Goal: Task Accomplishment & Management: Complete application form

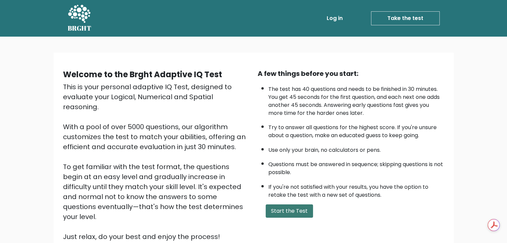
click at [273, 210] on button "Start the Test" at bounding box center [289, 211] width 47 height 13
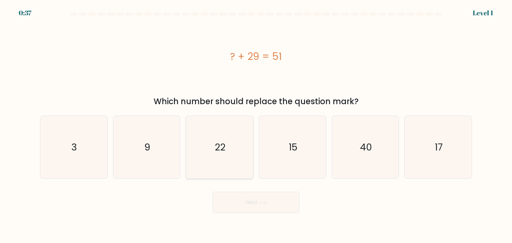
click at [205, 161] on icon "22" at bounding box center [219, 147] width 63 height 63
click at [256, 125] on input "c. 22" at bounding box center [256, 123] width 0 height 3
radio input "true"
click at [272, 199] on button "Next" at bounding box center [256, 202] width 87 height 21
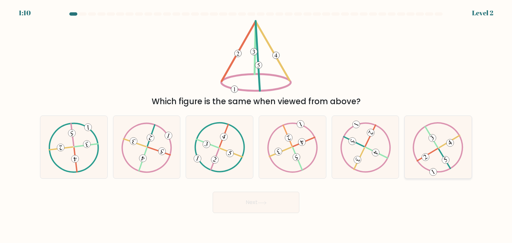
click at [428, 154] on 422 at bounding box center [427, 155] width 20 height 12
click at [256, 125] on input "f." at bounding box center [256, 123] width 0 height 3
radio input "true"
click at [267, 201] on button "Next" at bounding box center [256, 202] width 87 height 21
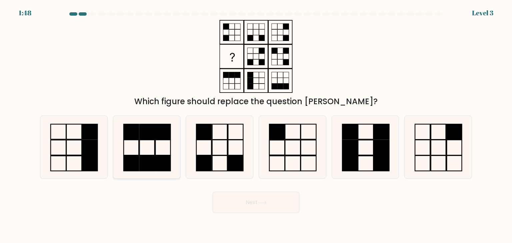
click at [157, 155] on rect at bounding box center [162, 147] width 15 height 15
click at [256, 125] on input "b." at bounding box center [256, 123] width 0 height 3
radio input "true"
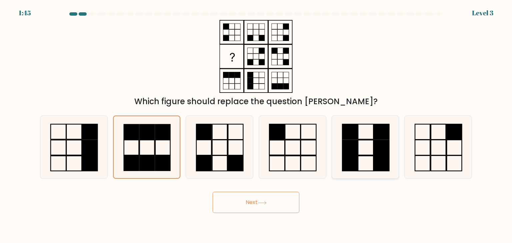
click at [359, 155] on icon at bounding box center [365, 147] width 63 height 63
click at [256, 125] on input "e." at bounding box center [256, 123] width 0 height 3
radio input "true"
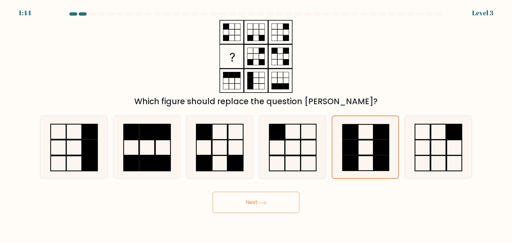
click at [239, 204] on button "Next" at bounding box center [256, 202] width 87 height 21
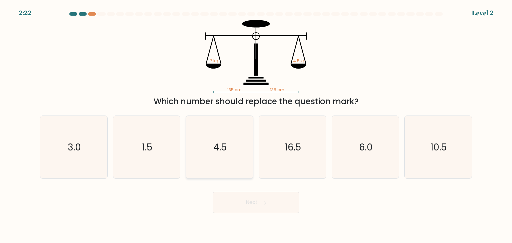
click at [233, 167] on icon "4.5" at bounding box center [219, 147] width 63 height 63
click at [256, 125] on input "c. 4.5" at bounding box center [256, 123] width 0 height 3
radio input "true"
click at [254, 206] on button "Next" at bounding box center [256, 202] width 87 height 21
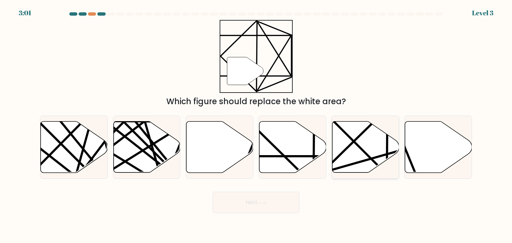
click at [353, 144] on icon at bounding box center [365, 147] width 67 height 51
click at [256, 125] on input "e." at bounding box center [256, 123] width 0 height 3
radio input "true"
click at [254, 199] on button "Next" at bounding box center [256, 202] width 87 height 21
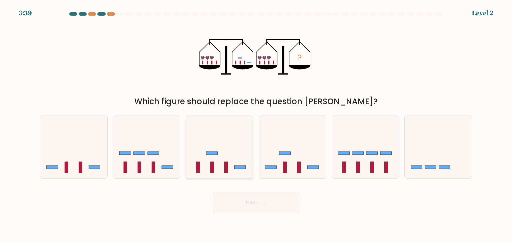
click at [220, 146] on icon at bounding box center [219, 147] width 67 height 55
click at [256, 125] on input "c." at bounding box center [256, 123] width 0 height 3
radio input "true"
click at [247, 207] on button "Next" at bounding box center [256, 202] width 87 height 21
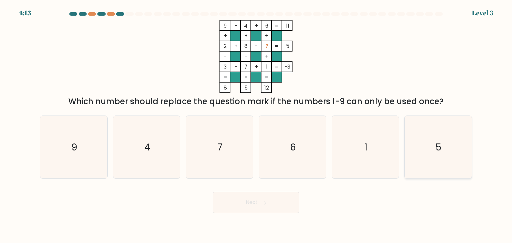
click at [449, 156] on icon "5" at bounding box center [438, 147] width 63 height 63
click at [256, 125] on input "f. 5" at bounding box center [256, 123] width 0 height 3
radio input "true"
click at [278, 200] on button "Next" at bounding box center [256, 202] width 87 height 21
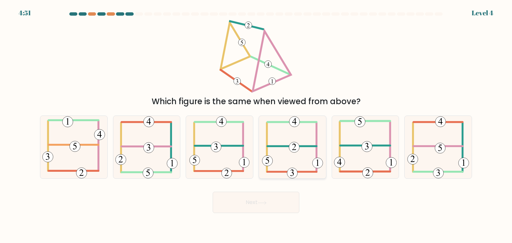
click at [282, 154] on icon at bounding box center [292, 147] width 61 height 63
click at [256, 125] on input "d." at bounding box center [256, 123] width 0 height 3
radio input "true"
click at [262, 201] on icon at bounding box center [262, 203] width 9 height 4
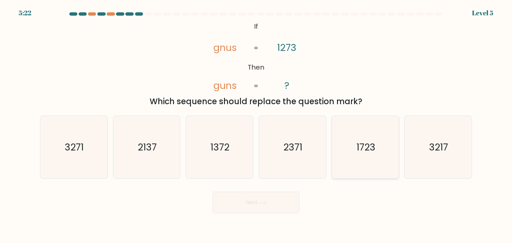
click at [379, 139] on icon "1723" at bounding box center [365, 147] width 63 height 63
click at [256, 125] on input "e. 1723" at bounding box center [256, 123] width 0 height 3
radio input "true"
click at [277, 195] on button "Next" at bounding box center [256, 202] width 87 height 21
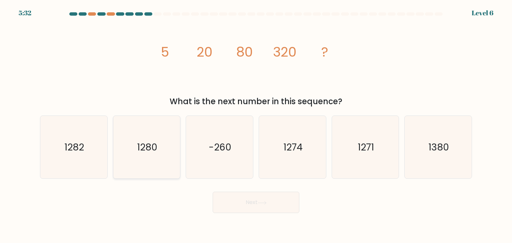
click at [168, 153] on icon "1280" at bounding box center [146, 147] width 63 height 63
click at [256, 125] on input "b. 1280" at bounding box center [256, 123] width 0 height 3
radio input "true"
click at [258, 204] on button "Next" at bounding box center [256, 202] width 87 height 21
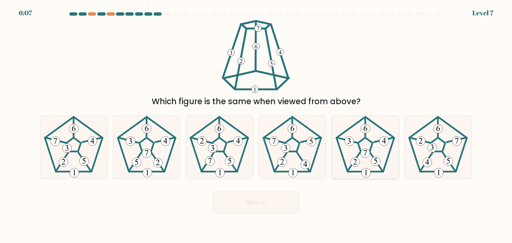
click at [365, 149] on 180 at bounding box center [365, 153] width 9 height 9
click at [256, 125] on input "e." at bounding box center [256, 123] width 0 height 3
radio input "true"
click at [269, 200] on button "Next" at bounding box center [256, 202] width 87 height 21
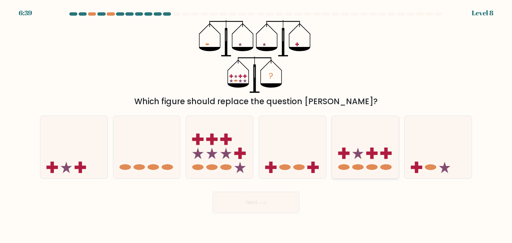
click at [378, 162] on icon at bounding box center [365, 147] width 67 height 55
click at [256, 125] on input "e." at bounding box center [256, 123] width 0 height 3
radio input "true"
click at [274, 205] on button "Next" at bounding box center [256, 202] width 87 height 21
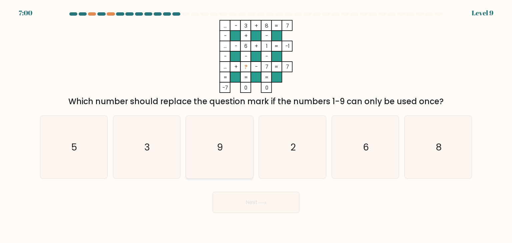
click at [206, 145] on icon "9" at bounding box center [219, 147] width 63 height 63
click at [256, 125] on input "c. 9" at bounding box center [256, 123] width 0 height 3
radio input "true"
click at [259, 205] on button "Next" at bounding box center [256, 202] width 87 height 21
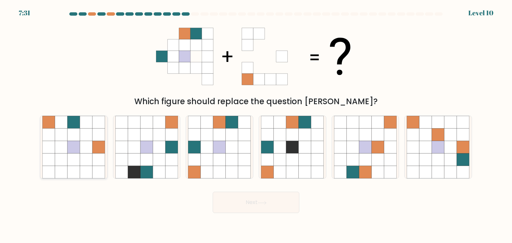
click at [75, 154] on icon at bounding box center [74, 160] width 13 height 13
click at [256, 125] on input "a." at bounding box center [256, 123] width 0 height 3
radio input "true"
click at [267, 198] on button "Next" at bounding box center [256, 202] width 87 height 21
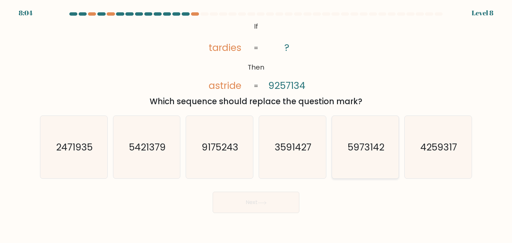
click at [350, 154] on icon "5973142" at bounding box center [365, 147] width 63 height 63
click at [256, 125] on input "e. 5973142" at bounding box center [256, 123] width 0 height 3
radio input "true"
click at [256, 209] on button "Next" at bounding box center [256, 202] width 87 height 21
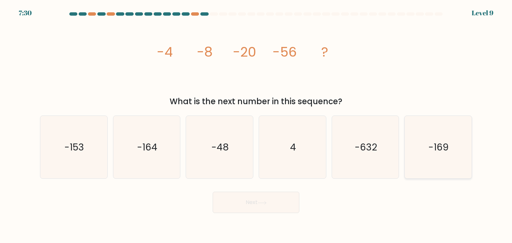
click at [435, 139] on icon "-169" at bounding box center [438, 147] width 63 height 63
click at [256, 125] on input "f. -169" at bounding box center [256, 123] width 0 height 3
radio input "true"
click at [267, 196] on button "Next" at bounding box center [256, 202] width 87 height 21
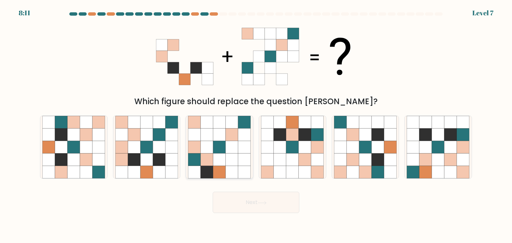
drag, startPoint x: 267, startPoint y: 196, endPoint x: 186, endPoint y: 131, distance: 104.3
click at [186, 131] on form at bounding box center [256, 112] width 512 height 201
click at [436, 172] on icon at bounding box center [438, 172] width 13 height 13
click at [256, 125] on input "f." at bounding box center [256, 123] width 0 height 3
radio input "true"
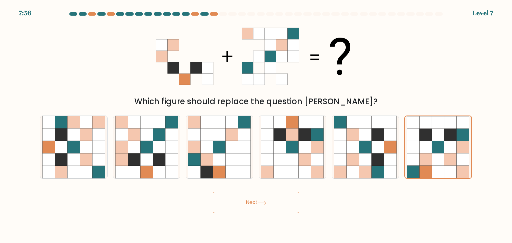
click at [275, 206] on button "Next" at bounding box center [256, 202] width 87 height 21
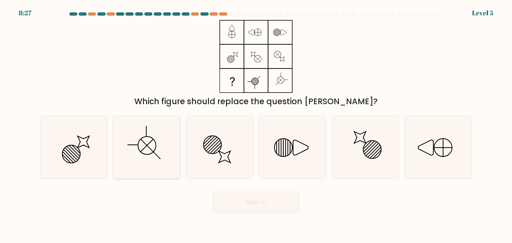
click at [142, 160] on icon at bounding box center [146, 147] width 63 height 63
click at [256, 125] on input "b." at bounding box center [256, 123] width 0 height 3
radio input "true"
click at [234, 205] on button "Next" at bounding box center [256, 202] width 87 height 21
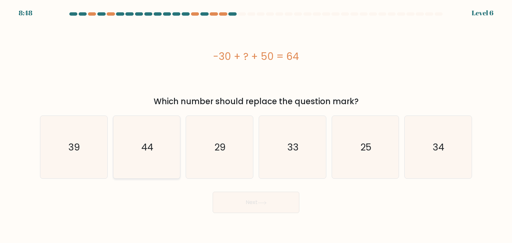
click at [136, 156] on icon "44" at bounding box center [146, 147] width 63 height 63
click at [256, 125] on input "b. 44" at bounding box center [256, 123] width 0 height 3
radio input "true"
click at [240, 204] on button "Next" at bounding box center [256, 202] width 87 height 21
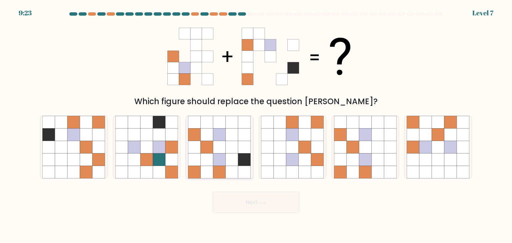
click at [233, 155] on icon at bounding box center [232, 160] width 13 height 13
click at [256, 125] on input "c." at bounding box center [256, 123] width 0 height 3
radio input "true"
click at [256, 200] on button "Next" at bounding box center [256, 202] width 87 height 21
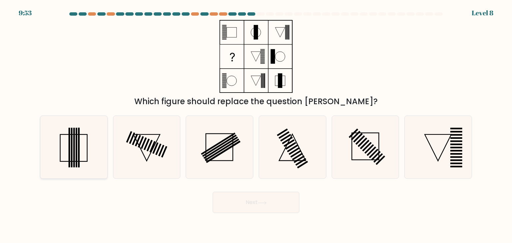
click at [65, 150] on icon at bounding box center [73, 147] width 63 height 63
click at [256, 125] on input "a." at bounding box center [256, 123] width 0 height 3
radio input "true"
click at [257, 203] on button "Next" at bounding box center [256, 202] width 87 height 21
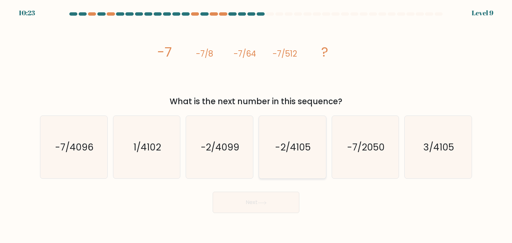
click at [297, 140] on icon "-2/4105" at bounding box center [292, 147] width 63 height 63
click at [256, 125] on input "d. -2/4105" at bounding box center [256, 123] width 0 height 3
radio input "true"
click at [262, 199] on button "Next" at bounding box center [256, 202] width 87 height 21
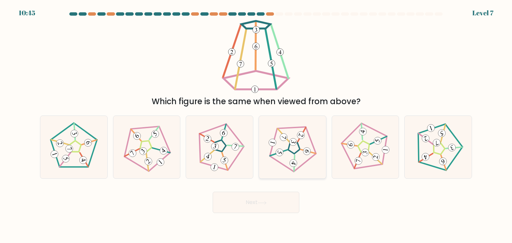
click at [286, 154] on icon at bounding box center [292, 147] width 50 height 50
click at [256, 125] on input "d." at bounding box center [256, 123] width 0 height 3
radio input "true"
click at [265, 204] on icon at bounding box center [262, 203] width 9 height 4
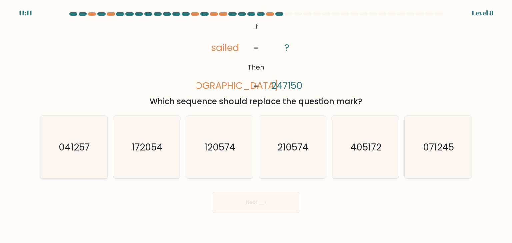
click at [78, 156] on icon "041257" at bounding box center [73, 147] width 63 height 63
click at [256, 125] on input "a. 041257" at bounding box center [256, 123] width 0 height 3
radio input "true"
click at [264, 204] on icon at bounding box center [262, 203] width 9 height 4
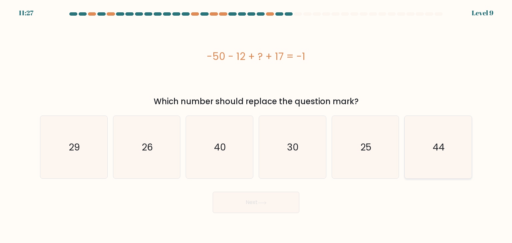
click at [442, 137] on icon "44" at bounding box center [438, 147] width 63 height 63
click at [256, 125] on input "f. 44" at bounding box center [256, 123] width 0 height 3
radio input "true"
click at [275, 200] on button "Next" at bounding box center [256, 202] width 87 height 21
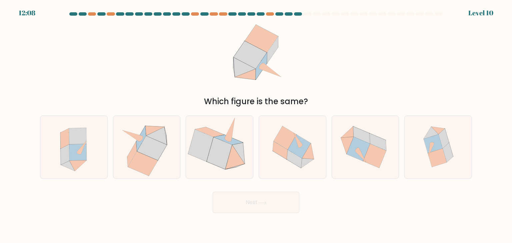
click at [275, 200] on button "Next" at bounding box center [256, 202] width 87 height 21
click at [76, 150] on icon at bounding box center [77, 152] width 17 height 17
click at [256, 125] on input "a." at bounding box center [256, 123] width 0 height 3
radio input "true"
click at [235, 193] on button "Next" at bounding box center [256, 202] width 87 height 21
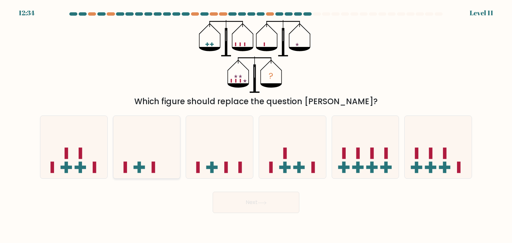
click at [159, 139] on icon at bounding box center [146, 147] width 67 height 55
click at [256, 125] on input "b." at bounding box center [256, 123] width 0 height 3
radio input "true"
click at [259, 205] on button "Next" at bounding box center [256, 202] width 87 height 21
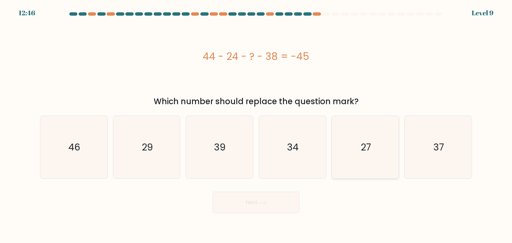
click at [373, 141] on icon "27" at bounding box center [365, 147] width 63 height 63
click at [256, 125] on input "e. 27" at bounding box center [256, 123] width 0 height 3
radio input "true"
click at [265, 203] on icon at bounding box center [262, 202] width 8 height 3
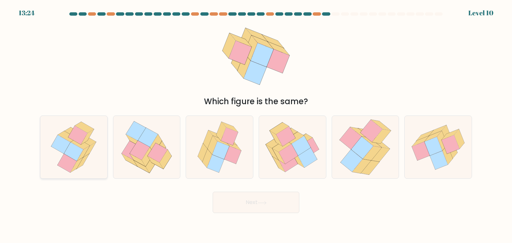
click at [80, 146] on icon at bounding box center [80, 144] width 19 height 11
click at [256, 125] on input "a." at bounding box center [256, 123] width 0 height 3
radio input "true"
click at [252, 196] on button "Next" at bounding box center [256, 202] width 87 height 21
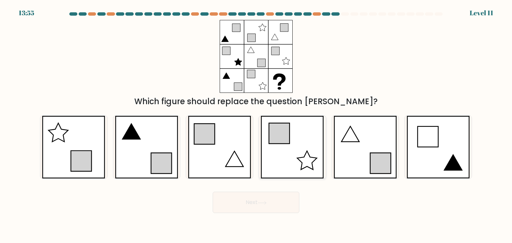
click at [280, 145] on icon at bounding box center [292, 147] width 63 height 63
click at [256, 125] on input "d." at bounding box center [256, 123] width 0 height 3
radio input "true"
click at [271, 200] on button "Next" at bounding box center [256, 202] width 87 height 21
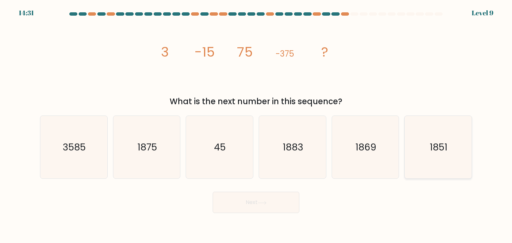
click at [439, 145] on text "1851" at bounding box center [439, 147] width 18 height 13
click at [256, 125] on input "f. 1851" at bounding box center [256, 123] width 0 height 3
radio input "true"
click at [285, 199] on button "Next" at bounding box center [256, 202] width 87 height 21
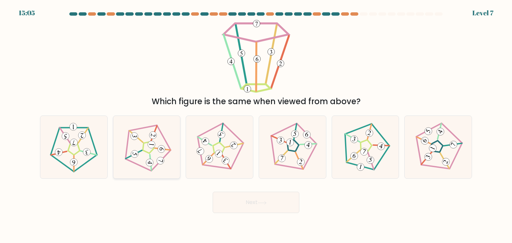
click at [151, 153] on icon at bounding box center [147, 147] width 50 height 50
click at [256, 125] on input "b." at bounding box center [256, 123] width 0 height 3
radio input "true"
click at [239, 198] on button "Next" at bounding box center [256, 202] width 87 height 21
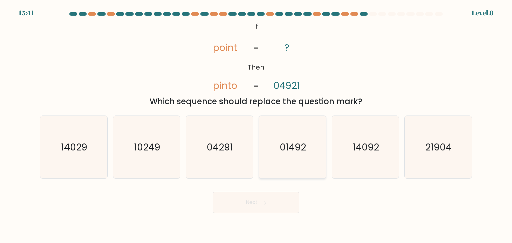
click at [299, 150] on text "01492" at bounding box center [293, 147] width 26 height 13
click at [256, 125] on input "d. 01492" at bounding box center [256, 123] width 0 height 3
radio input "true"
click at [265, 200] on button "Next" at bounding box center [256, 202] width 87 height 21
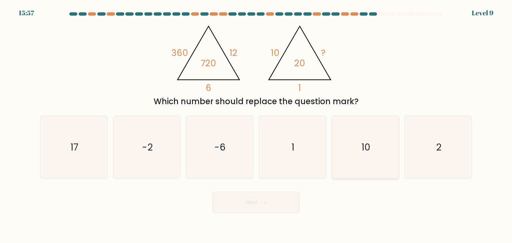
click at [361, 136] on icon "10" at bounding box center [365, 147] width 63 height 63
click at [256, 125] on input "e. 10" at bounding box center [256, 123] width 0 height 3
radio input "true"
click at [264, 200] on button "Next" at bounding box center [256, 202] width 87 height 21
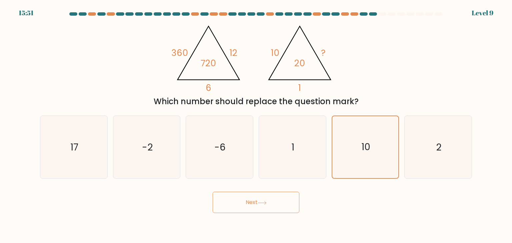
click at [264, 200] on button "Next" at bounding box center [256, 202] width 87 height 21
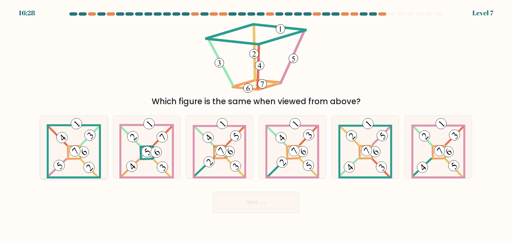
click at [85, 166] on 876 at bounding box center [88, 167] width 15 height 15
click at [256, 125] on input "a." at bounding box center [256, 123] width 0 height 3
radio input "true"
click at [230, 207] on button "Next" at bounding box center [256, 202] width 87 height 21
click at [274, 200] on button "Next" at bounding box center [256, 202] width 87 height 21
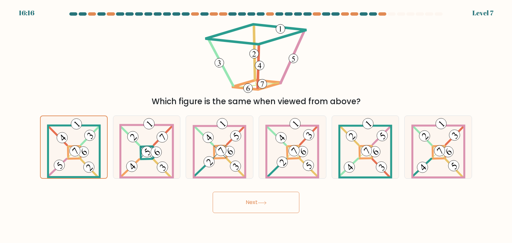
click at [274, 200] on button "Next" at bounding box center [256, 202] width 87 height 21
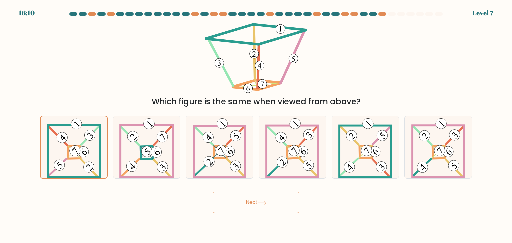
click at [266, 204] on icon at bounding box center [262, 203] width 9 height 4
drag, startPoint x: 266, startPoint y: 204, endPoint x: 278, endPoint y: 215, distance: 16.5
click at [278, 215] on body "16:09 Level 7" at bounding box center [256, 121] width 512 height 243
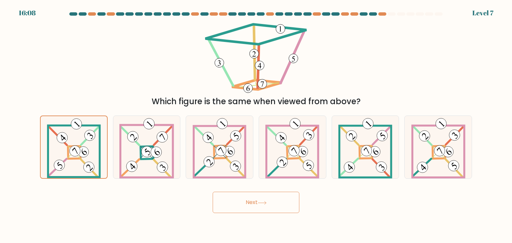
click at [257, 195] on button "Next" at bounding box center [256, 202] width 87 height 21
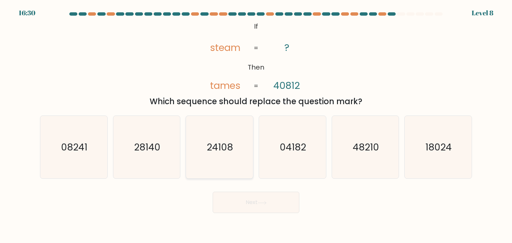
click at [207, 154] on icon "24108" at bounding box center [219, 147] width 63 height 63
click at [256, 125] on input "c. 24108" at bounding box center [256, 123] width 0 height 3
radio input "true"
click at [263, 204] on icon at bounding box center [262, 203] width 9 height 4
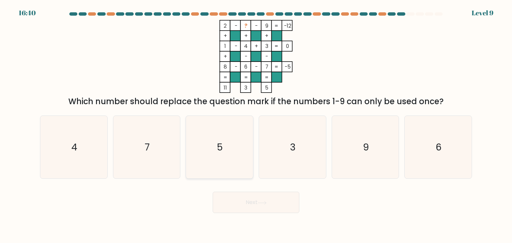
click at [235, 147] on icon "5" at bounding box center [219, 147] width 63 height 63
click at [256, 125] on input "c. 5" at bounding box center [256, 123] width 0 height 3
radio input "true"
click at [269, 206] on button "Next" at bounding box center [256, 202] width 87 height 21
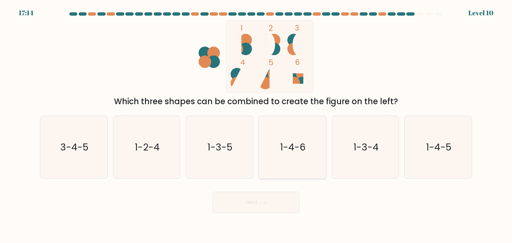
click at [293, 168] on icon "1-4-6" at bounding box center [292, 147] width 63 height 63
click at [256, 125] on input "d. 1-4-6" at bounding box center [256, 123] width 0 height 3
radio input "true"
click at [452, 139] on icon "1-4-5" at bounding box center [438, 147] width 63 height 63
click at [256, 125] on input "f. 1-4-5" at bounding box center [256, 123] width 0 height 3
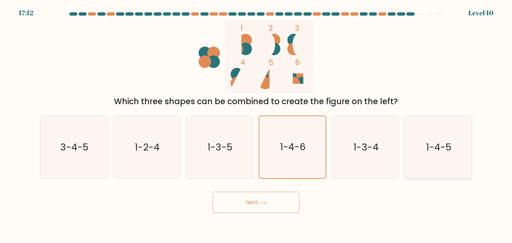
radio input "true"
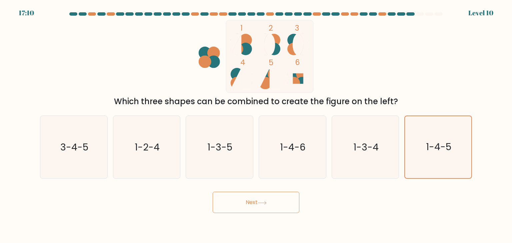
click at [280, 211] on button "Next" at bounding box center [256, 202] width 87 height 21
click at [275, 201] on button "Next" at bounding box center [256, 202] width 87 height 21
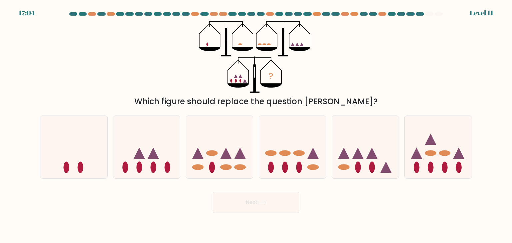
click at [275, 201] on button "Next" at bounding box center [256, 202] width 87 height 21
click at [166, 168] on ellipse at bounding box center [168, 167] width 6 height 11
click at [256, 125] on input "b." at bounding box center [256, 123] width 0 height 3
radio input "true"
click at [257, 208] on button "Next" at bounding box center [256, 202] width 87 height 21
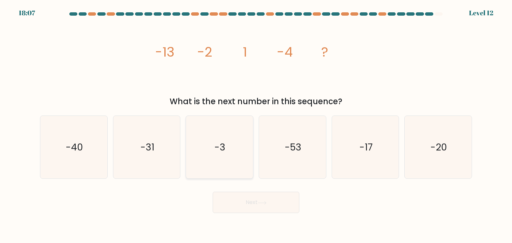
click at [226, 146] on icon "-3" at bounding box center [219, 147] width 63 height 63
click at [256, 125] on input "c. -3" at bounding box center [256, 123] width 0 height 3
radio input "true"
click at [259, 197] on button "Next" at bounding box center [256, 202] width 87 height 21
